Goal: Contribute content: Contribute content

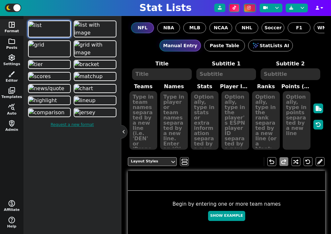
click at [10, 43] on span "folder" at bounding box center [12, 41] width 8 height 8
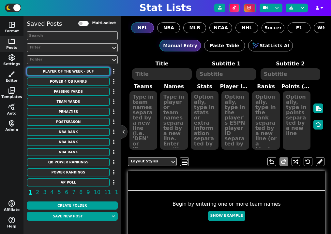
click at [72, 72] on button "PLAYER OF THE WEEK - BUF" at bounding box center [68, 71] width 83 height 8
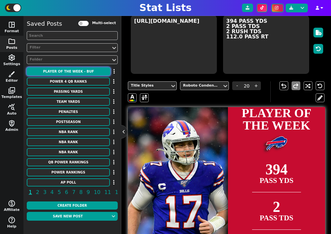
scroll to position [157, 0]
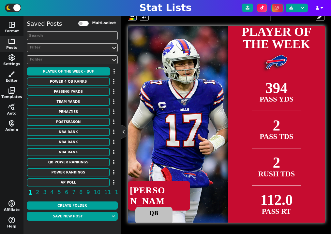
click at [158, 211] on textarea "QB" at bounding box center [153, 216] width 37 height 18
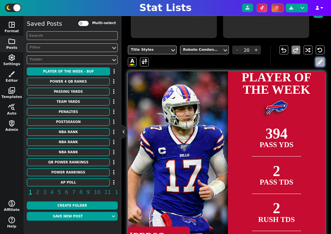
click at [315, 61] on button at bounding box center [319, 62] width 9 height 9
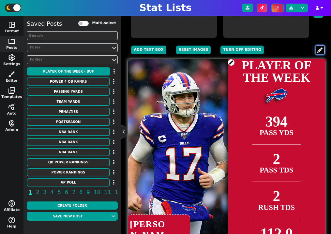
scroll to position [145, 0]
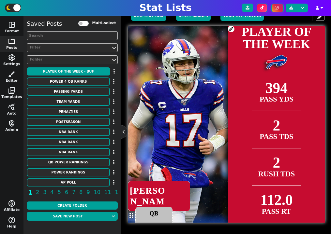
click at [163, 215] on textarea "QB" at bounding box center [153, 216] width 37 height 18
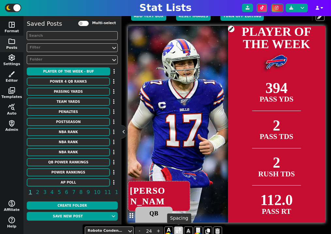
click at [180, 231] on span at bounding box center [178, 231] width 6 height 8
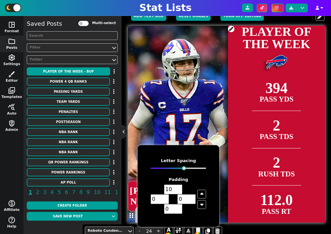
click at [239, 206] on span "394 PASS YDS 2 PASS TDS 2 RUSH TDS 112.0 PASS RT" at bounding box center [276, 148] width 97 height 149
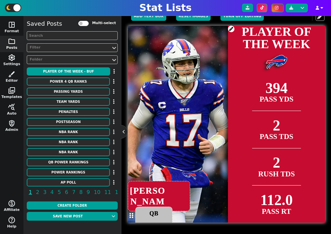
scroll to position [138, 0]
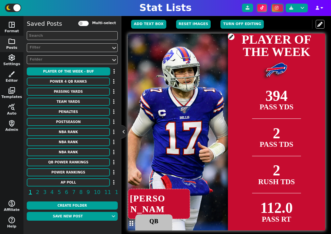
click at [202, 154] on img at bounding box center [191, 132] width 351 height 197
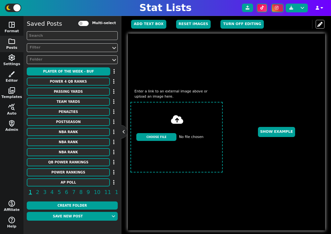
type textarea "BUF"
type textarea "PLAYER OF THE WEEK"
type textarea "[URL][DOMAIN_NAME]"
type textarea "394 PASS YDS 2 PASS TDS 2 RUSH TDS 112.0 PASS RT"
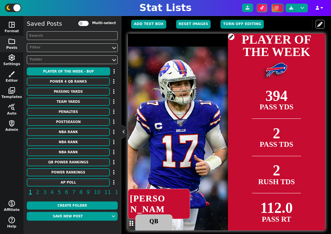
drag, startPoint x: 184, startPoint y: 105, endPoint x: 195, endPoint y: 119, distance: 17.4
click at [195, 119] on img at bounding box center [187, 145] width 351 height 197
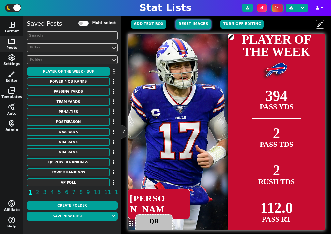
drag, startPoint x: 182, startPoint y: 47, endPoint x: 183, endPoint y: 22, distance: 25.1
click at [183, 23] on div "Image Styles Style 1 ev_shadow Add Text Box Reset Images Turn off editing undo …" at bounding box center [226, 123] width 196 height 216
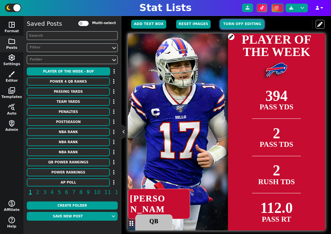
click at [229, 23] on button "Turn off editing" at bounding box center [241, 24] width 43 height 9
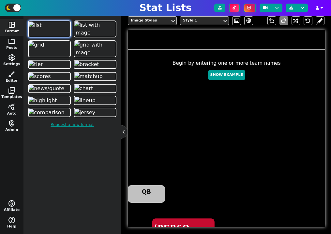
scroll to position [141, 0]
click at [215, 76] on span "[PERSON_NAME]" at bounding box center [184, 233] width 64 height 448
click at [215, 73] on span "[PERSON_NAME]" at bounding box center [184, 233] width 64 height 448
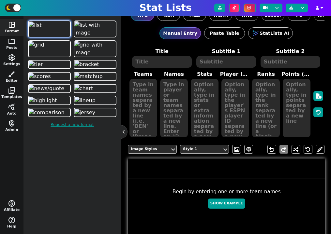
scroll to position [0, 0]
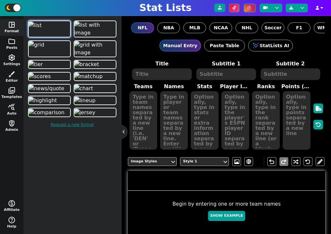
click at [10, 47] on button "folder Posts" at bounding box center [11, 44] width 23 height 17
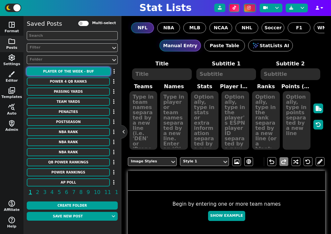
click at [77, 72] on button "PLAYER OF THE WEEK - BUF" at bounding box center [68, 71] width 83 height 8
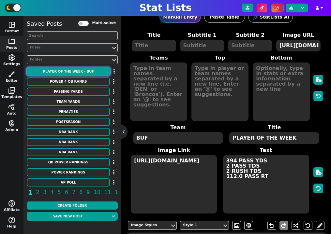
scroll to position [28, 0]
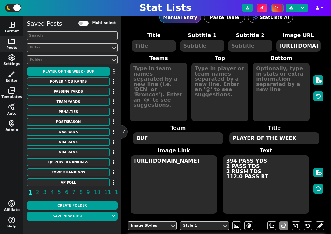
click at [154, 44] on textarea at bounding box center [154, 46] width 44 height 12
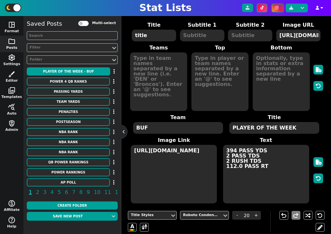
scroll to position [27, 0]
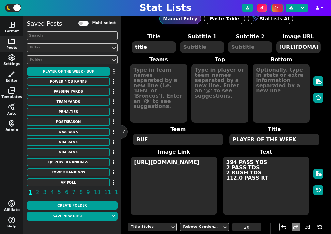
type textarea "title"
click at [198, 48] on textarea at bounding box center [202, 47] width 44 height 12
type textarea "w"
type textarea "subtitle"
click at [237, 48] on textarea at bounding box center [250, 47] width 44 height 12
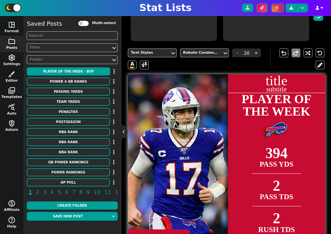
scroll to position [206, 0]
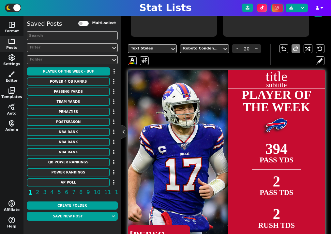
click at [258, 81] on h1 "title" at bounding box center [276, 76] width 97 height 14
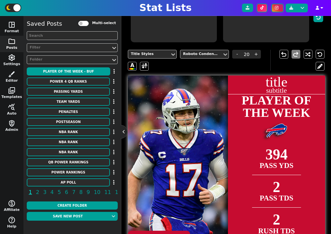
click at [213, 78] on img at bounding box center [191, 174] width 351 height 197
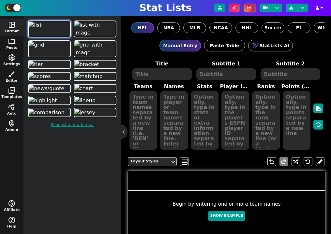
click at [14, 39] on span "folder" at bounding box center [12, 41] width 8 height 8
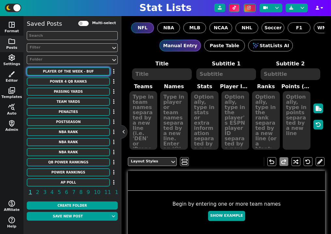
click at [80, 74] on button "PLAYER OF THE WEEK - BUF" at bounding box center [68, 71] width 83 height 8
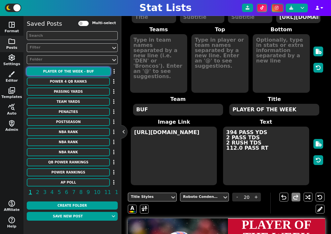
scroll to position [16, 0]
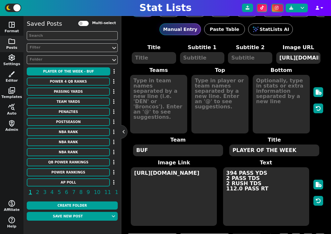
click at [171, 59] on textarea at bounding box center [154, 58] width 44 height 12
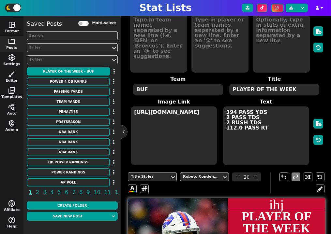
scroll to position [30, 0]
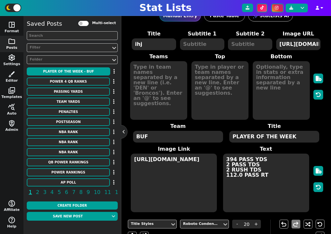
type textarea "ihj"
click at [205, 51] on span at bounding box center [202, 44] width 46 height 13
click at [197, 46] on textarea at bounding box center [202, 44] width 44 height 12
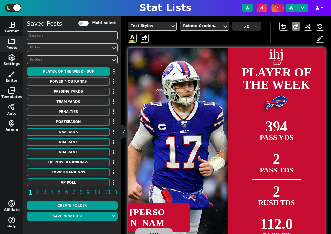
scroll to position [250, 0]
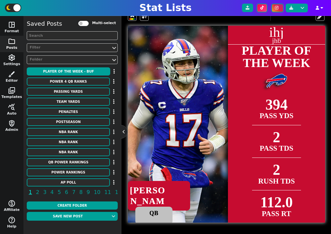
type textarea "jhb"
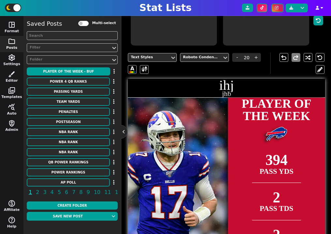
scroll to position [185, 0]
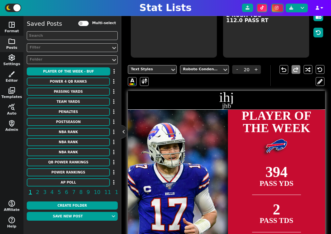
click at [224, 96] on h1 "ihj" at bounding box center [226, 97] width 197 height 14
click at [157, 67] on div "Title Styles" at bounding box center [149, 70] width 37 height 6
click at [194, 85] on div "Title Styles Roboto Condensed - 20 + A" at bounding box center [199, 75] width 142 height 21
click at [221, 95] on h1 "ihj" at bounding box center [226, 97] width 197 height 14
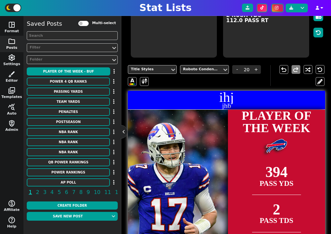
click at [253, 172] on span "394 PASS YDS" at bounding box center [276, 176] width 49 height 37
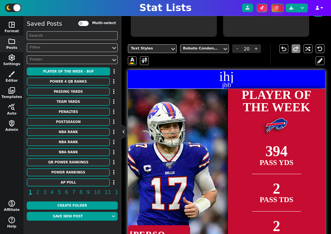
scroll to position [177, 0]
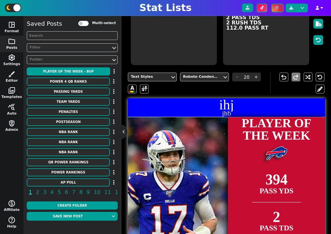
click at [276, 132] on div "PLAYER OF THE WEEK" at bounding box center [276, 129] width 97 height 25
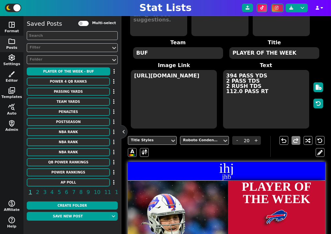
scroll to position [25, 0]
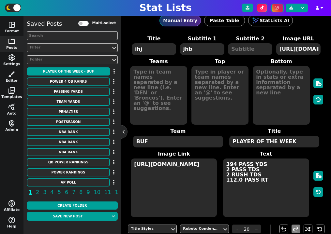
click at [260, 144] on textarea "PLAYER OF THE WEEK" at bounding box center [274, 142] width 90 height 12
click at [159, 44] on textarea "ihj" at bounding box center [154, 49] width 44 height 12
paste textarea "PLAYER OF THE WEEK"
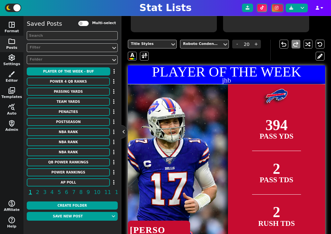
scroll to position [250, 0]
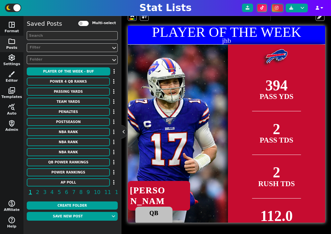
type textarea "PLAYER OF THE WEEK"
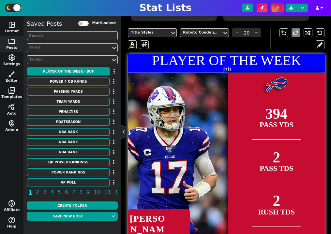
scroll to position [212, 0]
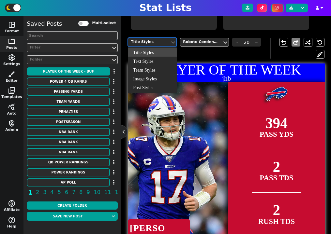
click at [156, 44] on div "Title Styles" at bounding box center [149, 42] width 37 height 6
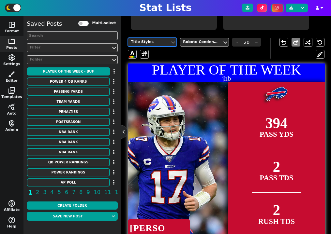
click at [163, 44] on div "Title Styles" at bounding box center [149, 42] width 37 height 6
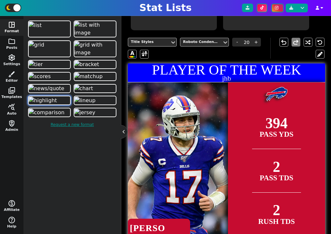
type input "19"
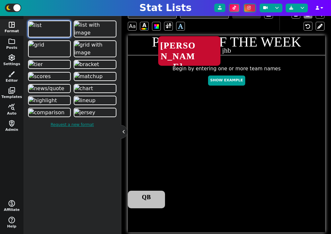
scroll to position [143, 0]
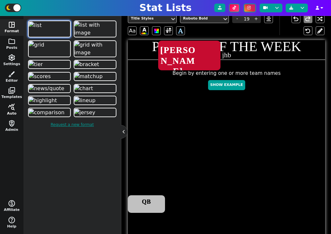
click at [9, 114] on button "query_stats Auto" at bounding box center [11, 110] width 23 height 17
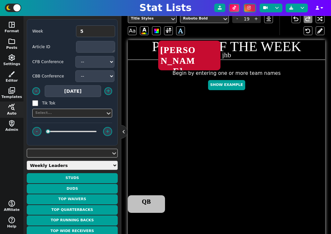
click at [12, 46] on button "folder Posts" at bounding box center [11, 44] width 23 height 17
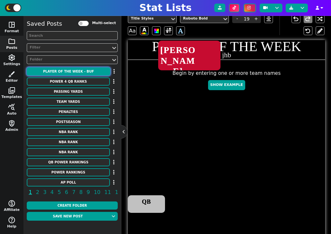
click at [85, 75] on button "PLAYER OF THE WEEK - BUF" at bounding box center [68, 71] width 83 height 8
type input "20"
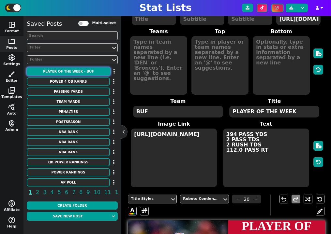
scroll to position [45, 0]
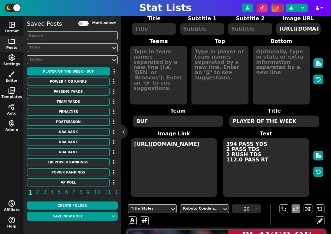
click at [258, 121] on textarea "PLAYER OF THE WEEK" at bounding box center [274, 122] width 90 height 12
click at [146, 25] on textarea at bounding box center [154, 29] width 44 height 12
paste textarea "PLAYER OF THE WEEK"
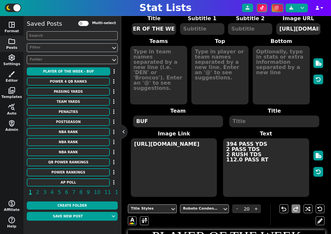
scroll to position [164, 0]
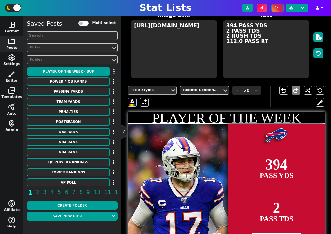
type textarea "PLAYER OF THE WEEK"
click at [157, 94] on div "Title Styles" at bounding box center [149, 90] width 42 height 9
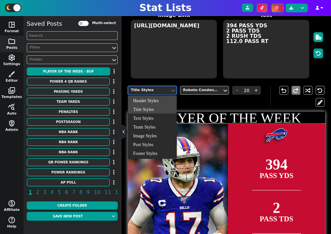
click at [157, 102] on div "Header Styles" at bounding box center [152, 100] width 49 height 9
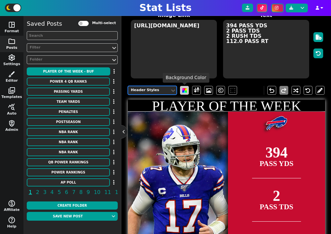
click at [184, 90] on span at bounding box center [184, 90] width 5 height 5
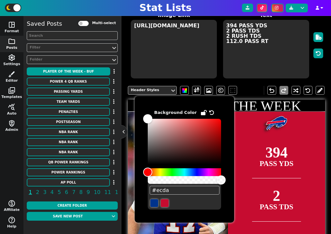
click at [152, 206] on button at bounding box center [154, 203] width 8 height 8
type input "#00338d"
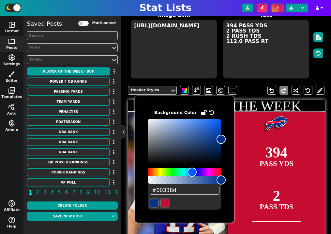
click at [255, 107] on h1 "PLAYER OF THE WEEK" at bounding box center [226, 106] width 197 height 14
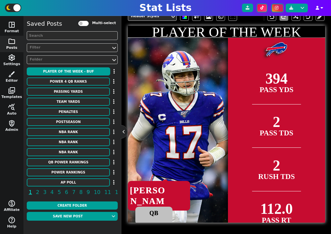
scroll to position [215, 0]
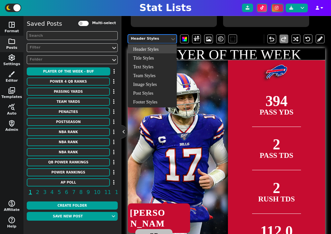
click at [165, 37] on div "Header Styles" at bounding box center [149, 39] width 37 height 6
click at [149, 99] on div "Footer Styles" at bounding box center [152, 101] width 49 height 9
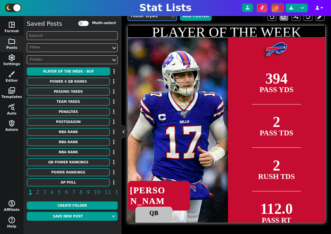
scroll to position [213, 0]
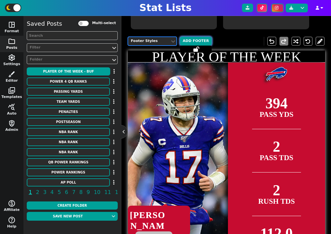
click at [200, 39] on button "Add Footer" at bounding box center [195, 41] width 31 height 9
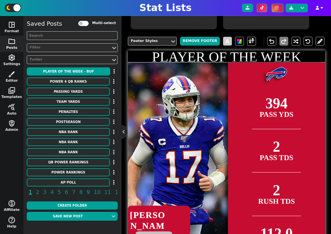
click at [223, 42] on span at bounding box center [227, 41] width 9 height 9
click at [225, 43] on span at bounding box center [227, 41] width 5 height 8
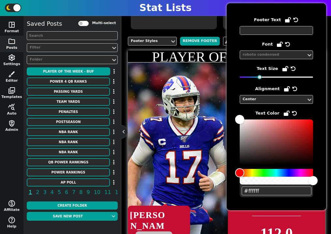
click at [262, 31] on textarea at bounding box center [276, 30] width 73 height 9
type textarea "kjhbn"
click at [190, 148] on img at bounding box center [191, 161] width 351 height 197
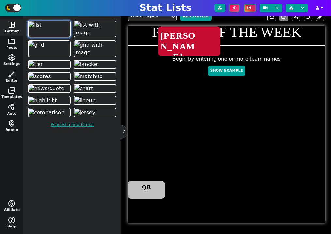
scroll to position [145, 0]
click at [7, 45] on button "folder Posts" at bounding box center [11, 44] width 23 height 17
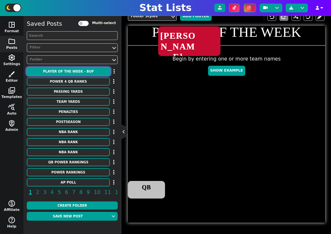
click at [84, 74] on button "PLAYER OF THE WEEK - BUF" at bounding box center [68, 71] width 83 height 8
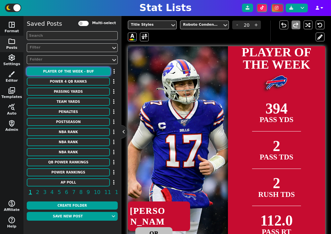
scroll to position [157, 0]
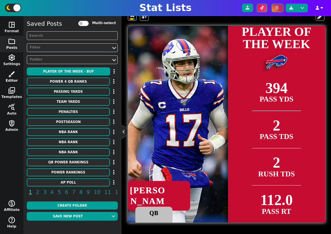
click at [13, 79] on button "brush Editor" at bounding box center [11, 77] width 23 height 17
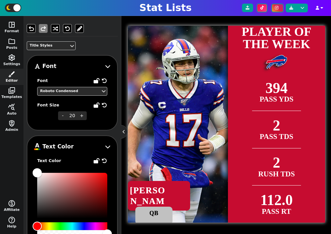
click at [44, 40] on div "Title Styles Font Font Roboto Condensed - 20 + Font Size A Text Color Text Colo…" at bounding box center [72, 192] width 91 height 347
click at [47, 46] on div "Title Styles" at bounding box center [48, 46] width 37 height 6
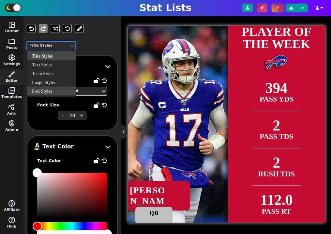
click at [52, 87] on div "Post Styles" at bounding box center [51, 91] width 49 height 9
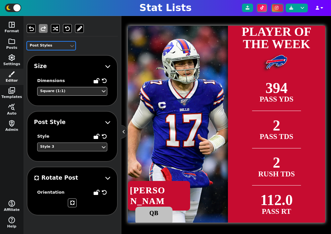
click at [66, 145] on div "Style 3" at bounding box center [69, 147] width 58 height 6
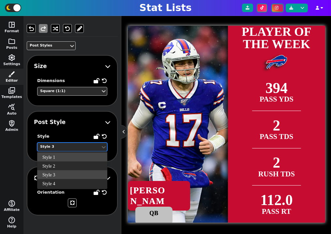
click at [67, 159] on div "Style 1" at bounding box center [72, 157] width 70 height 9
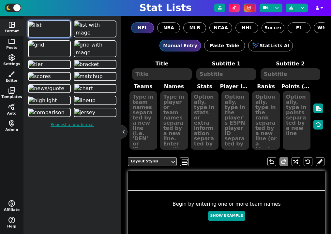
click at [10, 106] on span "query_stats" at bounding box center [12, 107] width 8 height 8
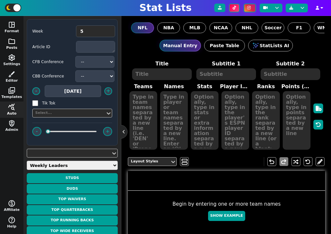
click at [15, 45] on button "folder Posts" at bounding box center [11, 44] width 23 height 17
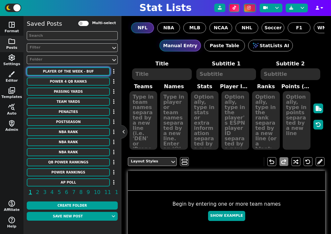
click at [66, 71] on button "PLAYER OF THE WEEK - BUF" at bounding box center [68, 71] width 83 height 8
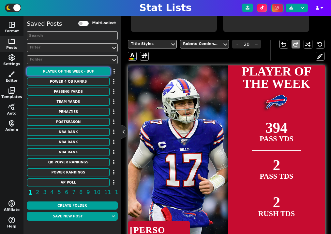
scroll to position [112, 0]
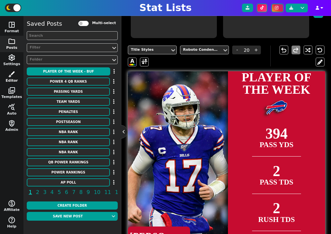
click at [15, 72] on span "brush" at bounding box center [12, 74] width 8 height 8
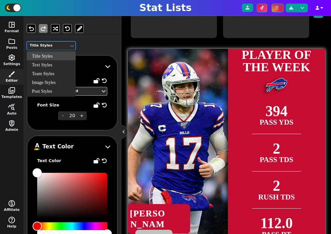
click at [59, 47] on div "Title Styles" at bounding box center [48, 46] width 37 height 6
click at [48, 89] on div "Post Styles" at bounding box center [51, 91] width 49 height 9
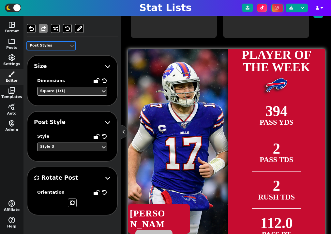
click at [59, 150] on div "Style 3" at bounding box center [68, 147] width 63 height 9
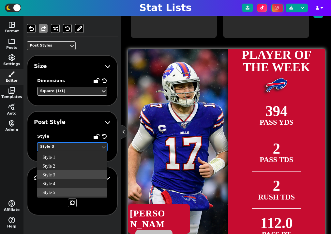
click at [60, 194] on div "Style 5" at bounding box center [72, 192] width 70 height 9
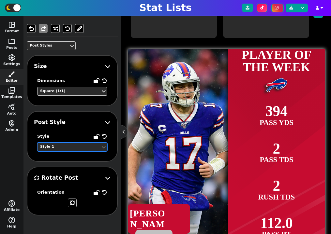
scroll to position [135, 0]
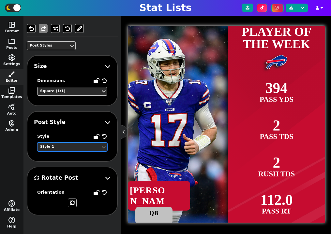
click at [84, 148] on div "Style 1" at bounding box center [69, 147] width 58 height 6
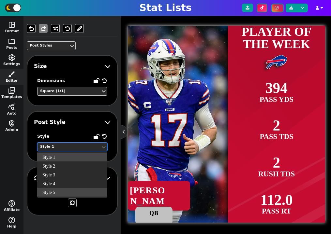
click at [68, 191] on div "Style 5" at bounding box center [72, 192] width 70 height 9
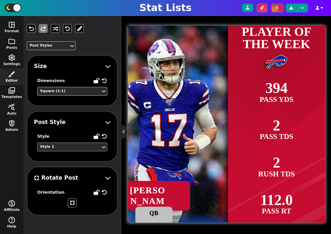
click at [67, 148] on div "Style 1" at bounding box center [69, 147] width 58 height 6
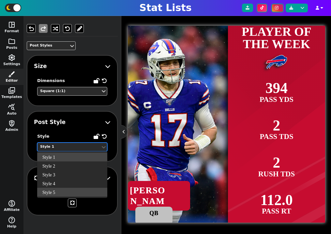
click at [61, 192] on div "Style 5" at bounding box center [72, 192] width 70 height 9
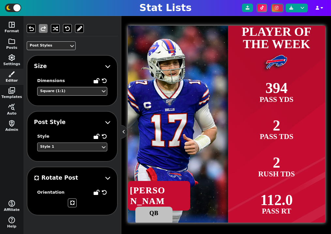
click at [73, 144] on div "Style 1" at bounding box center [69, 147] width 58 height 6
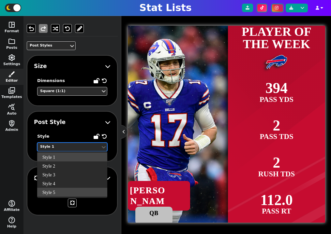
click at [65, 190] on div "Style 5" at bounding box center [72, 192] width 70 height 9
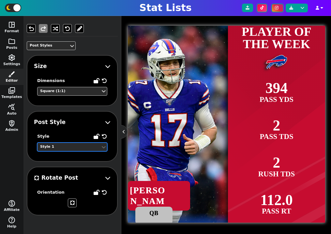
click at [75, 146] on div "Style 1" at bounding box center [69, 147] width 58 height 6
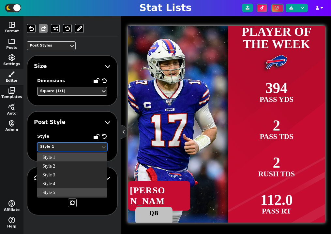
click at [64, 190] on div "Style 5" at bounding box center [72, 192] width 70 height 9
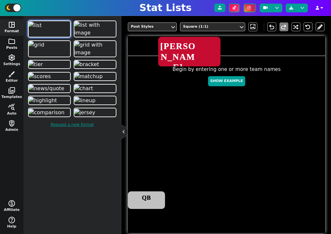
click at [8, 43] on span "folder" at bounding box center [12, 41] width 8 height 8
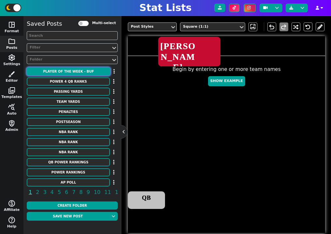
click at [78, 71] on button "PLAYER OF THE WEEK - BUF" at bounding box center [68, 71] width 83 height 8
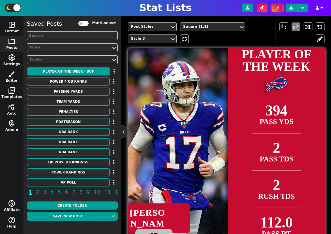
click at [13, 72] on span "brush" at bounding box center [12, 74] width 8 height 8
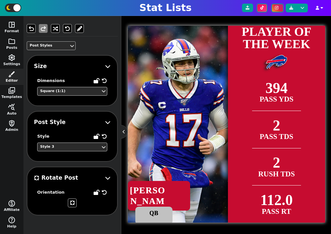
click at [61, 48] on div "Post Styles" at bounding box center [48, 46] width 37 height 6
click at [66, 147] on div "Style 3" at bounding box center [69, 147] width 58 height 6
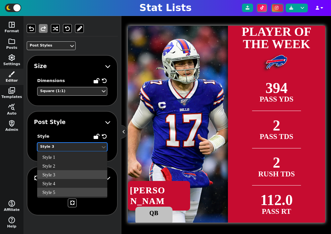
click at [59, 194] on div "Style 5" at bounding box center [72, 192] width 70 height 9
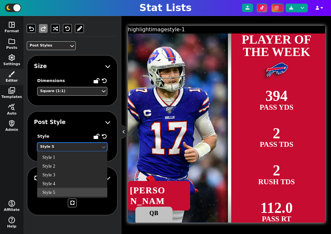
click at [64, 147] on div "Style 5" at bounding box center [69, 147] width 58 height 6
click at [61, 174] on div "Style 3" at bounding box center [72, 174] width 70 height 9
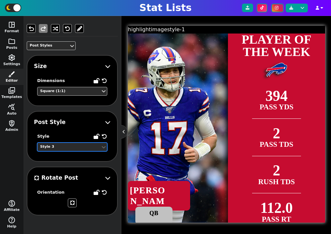
click at [64, 145] on div "Style 3" at bounding box center [69, 147] width 58 height 6
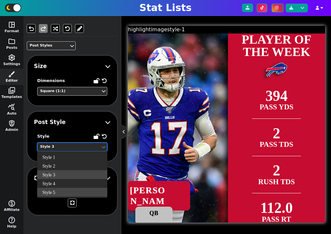
click at [65, 192] on div "Style 5" at bounding box center [72, 192] width 70 height 9
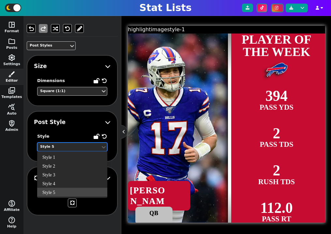
click at [66, 147] on div "Style 5" at bounding box center [69, 147] width 58 height 6
click at [65, 181] on div "Style 4" at bounding box center [72, 183] width 70 height 9
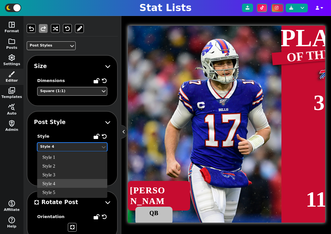
click at [66, 147] on div "Style 4" at bounding box center [69, 147] width 58 height 6
click at [65, 195] on div "Style 5" at bounding box center [72, 192] width 70 height 9
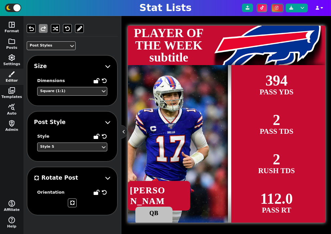
click at [270, 52] on div at bounding box center [268, 45] width 116 height 39
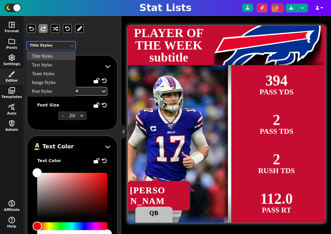
click at [64, 46] on div "Title Styles" at bounding box center [48, 46] width 37 height 6
click at [55, 64] on div "Text Styles" at bounding box center [51, 64] width 49 height 9
click at [55, 46] on div "Text Styles" at bounding box center [48, 46] width 37 height 6
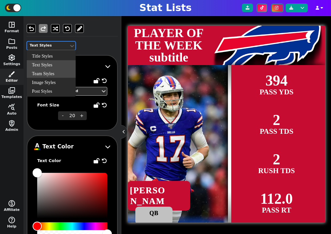
click at [53, 71] on div "Team Styles" at bounding box center [51, 73] width 49 height 9
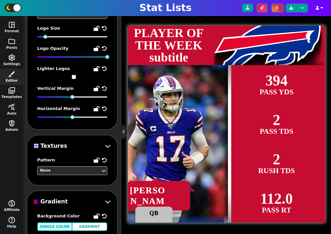
scroll to position [0, 0]
